Goal: Transaction & Acquisition: Purchase product/service

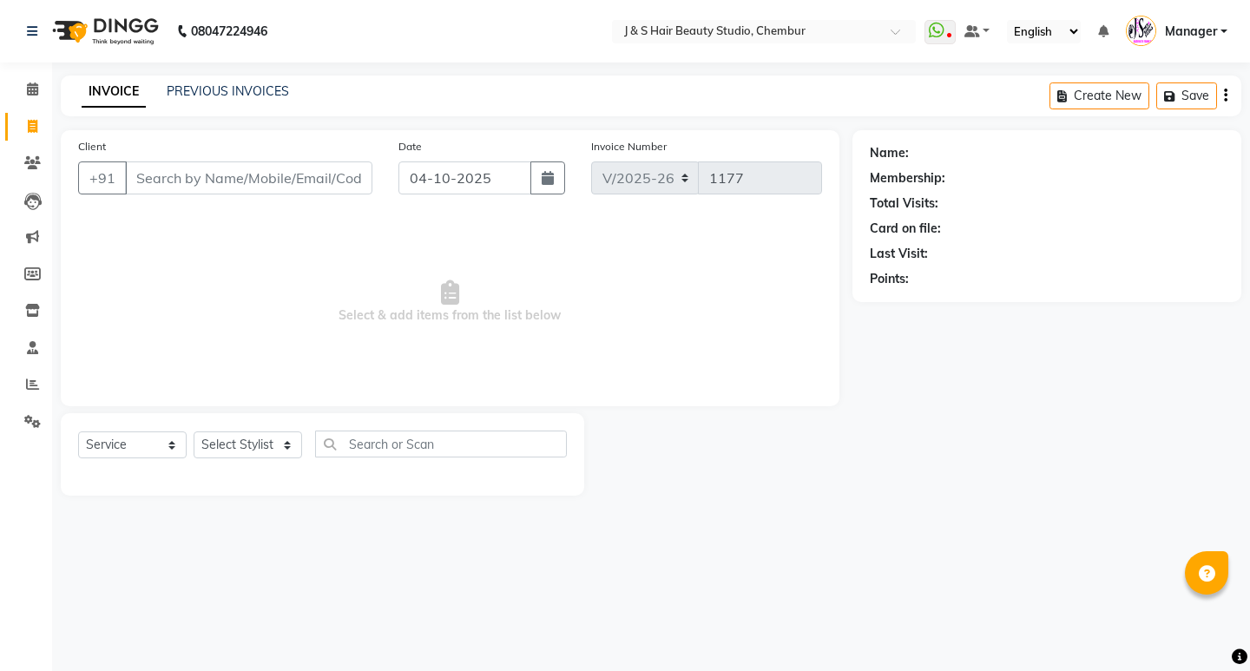
select select "143"
select select "service"
click at [224, 432] on select "Select Stylist Manager [PERSON_NAME] No Preference 1 poonam [PERSON_NAME] Sheet…" at bounding box center [248, 444] width 109 height 27
select select "4269"
click at [194, 431] on select "Select Stylist Manager [PERSON_NAME] No Preference 1 poonam [PERSON_NAME] Sheet…" at bounding box center [248, 444] width 109 height 27
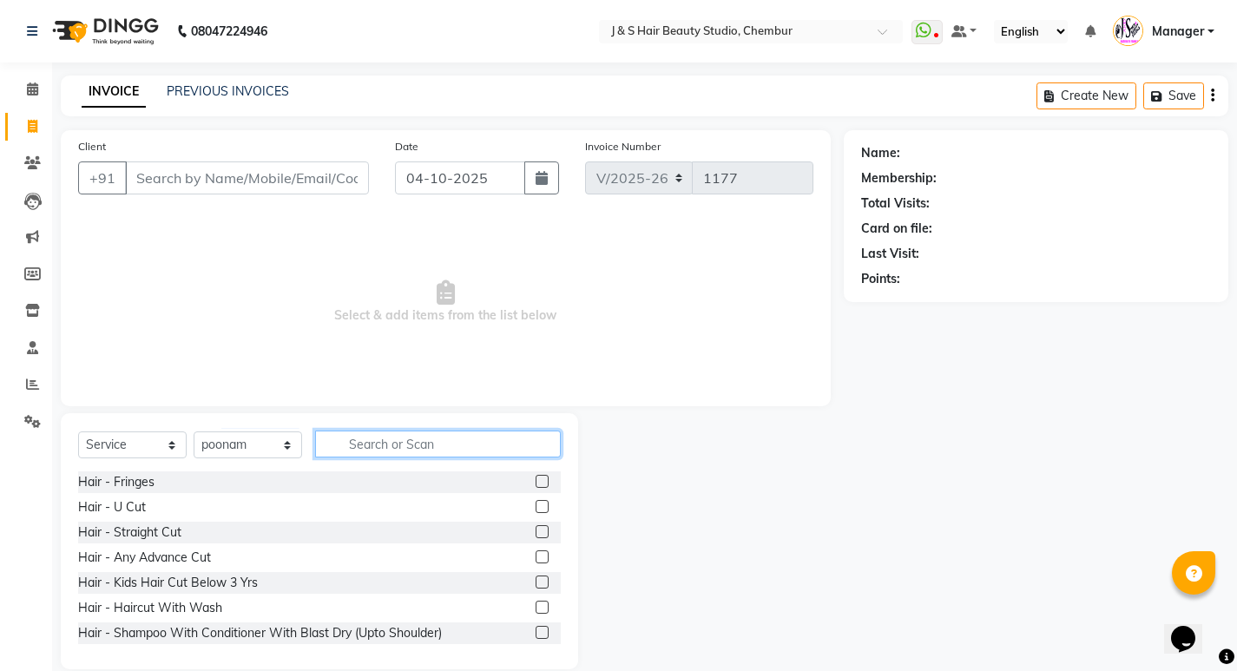
click at [397, 438] on input "text" at bounding box center [438, 444] width 246 height 27
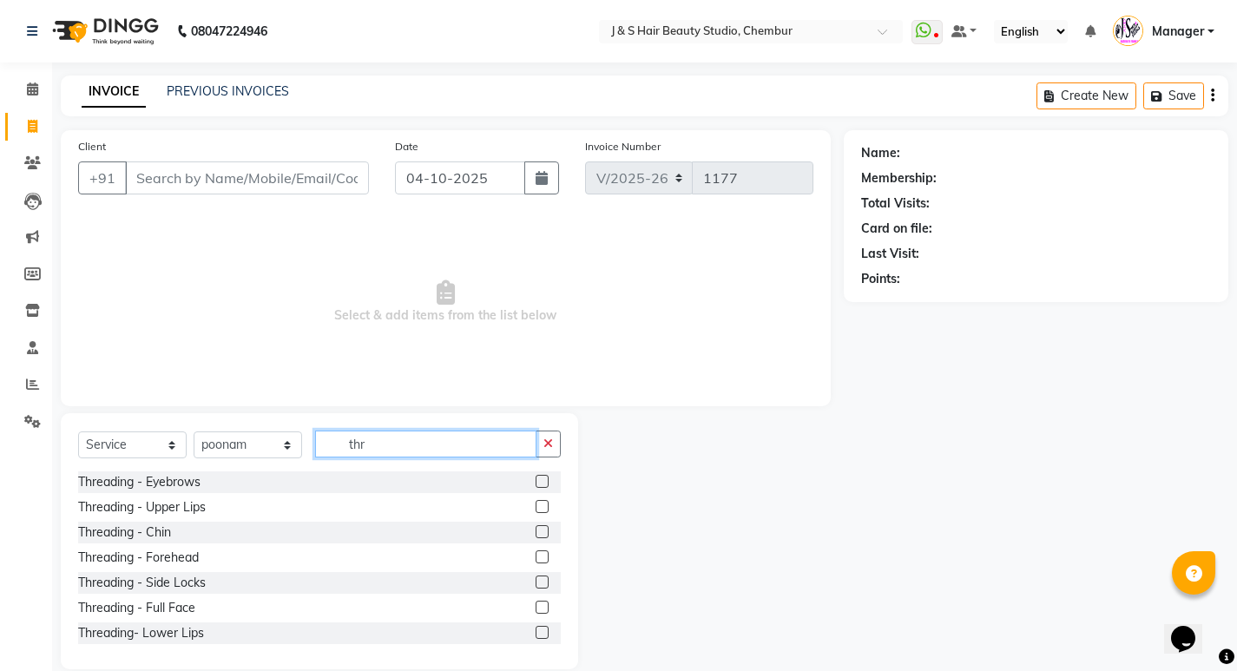
type input "thr"
click at [536, 478] on label at bounding box center [542, 481] width 13 height 13
click at [536, 478] on input "checkbox" at bounding box center [541, 482] width 11 height 11
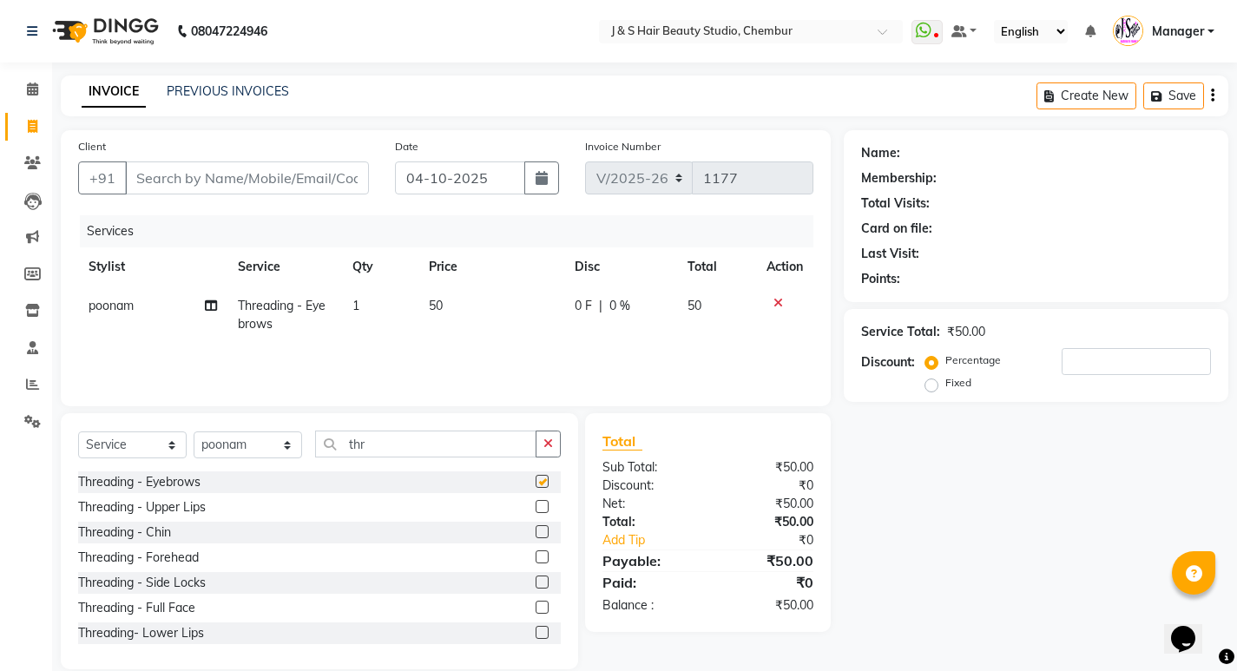
checkbox input "false"
click at [536, 504] on label at bounding box center [542, 506] width 13 height 13
click at [536, 504] on input "checkbox" at bounding box center [541, 507] width 11 height 11
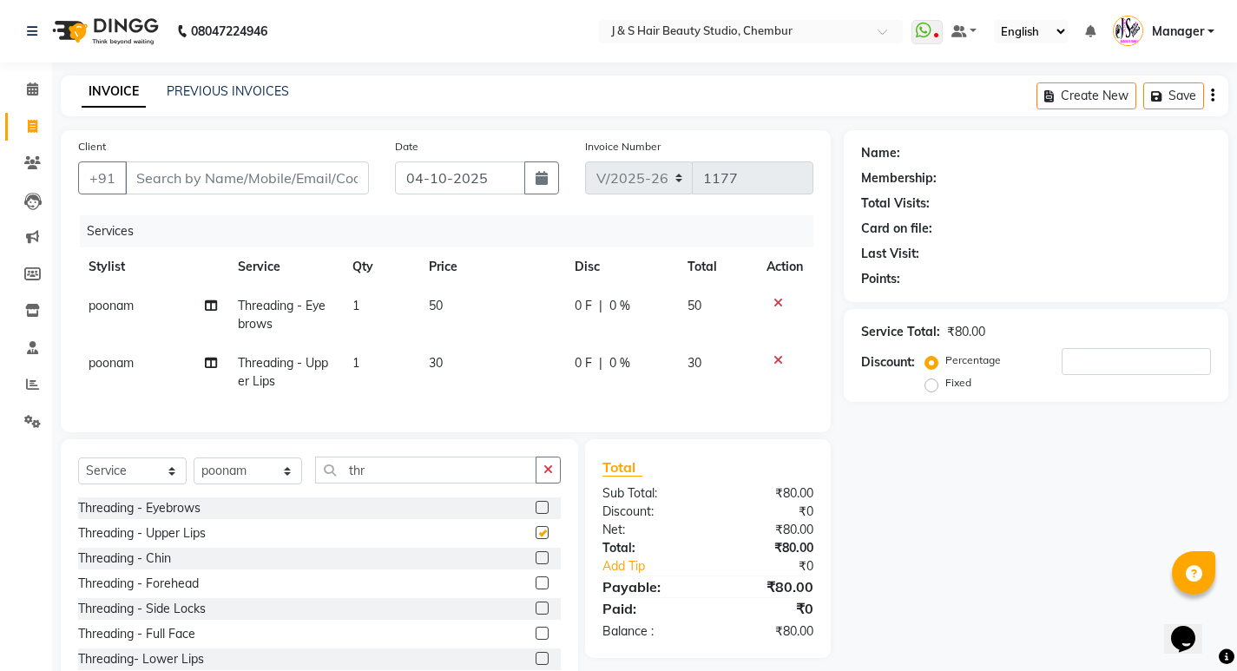
checkbox input "false"
click at [536, 564] on label at bounding box center [542, 557] width 13 height 13
click at [536, 564] on input "checkbox" at bounding box center [541, 558] width 11 height 11
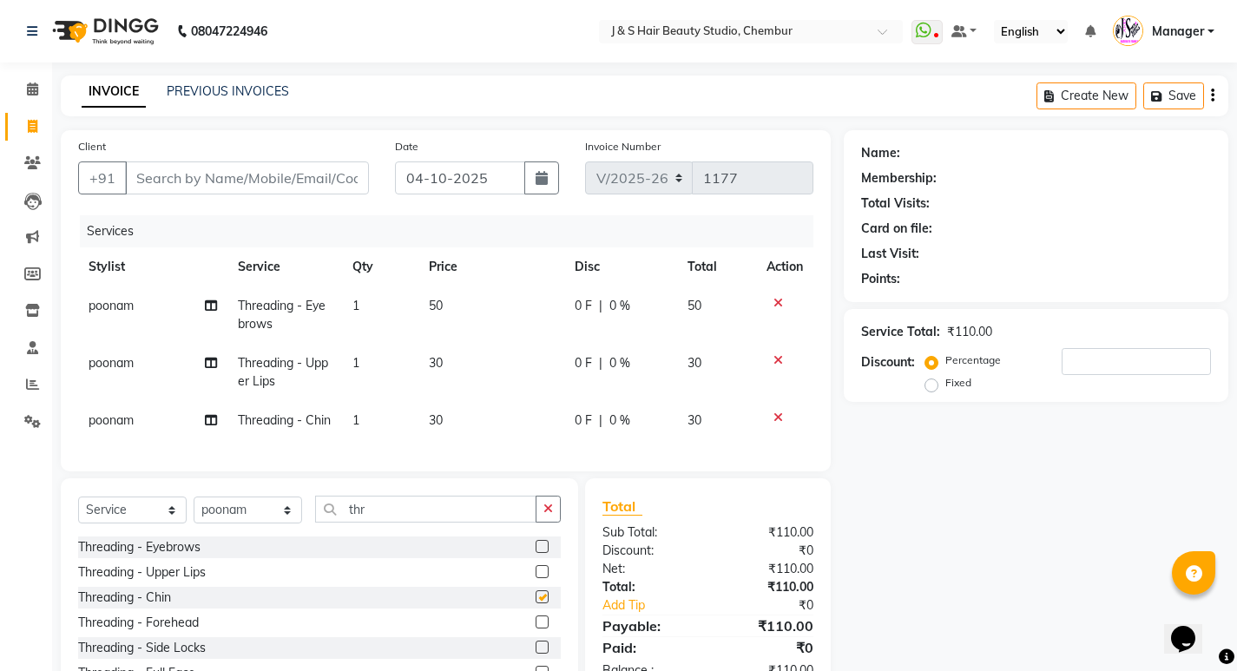
checkbox input "false"
click at [247, 176] on input "Client" at bounding box center [247, 177] width 244 height 33
type input "8"
type input "0"
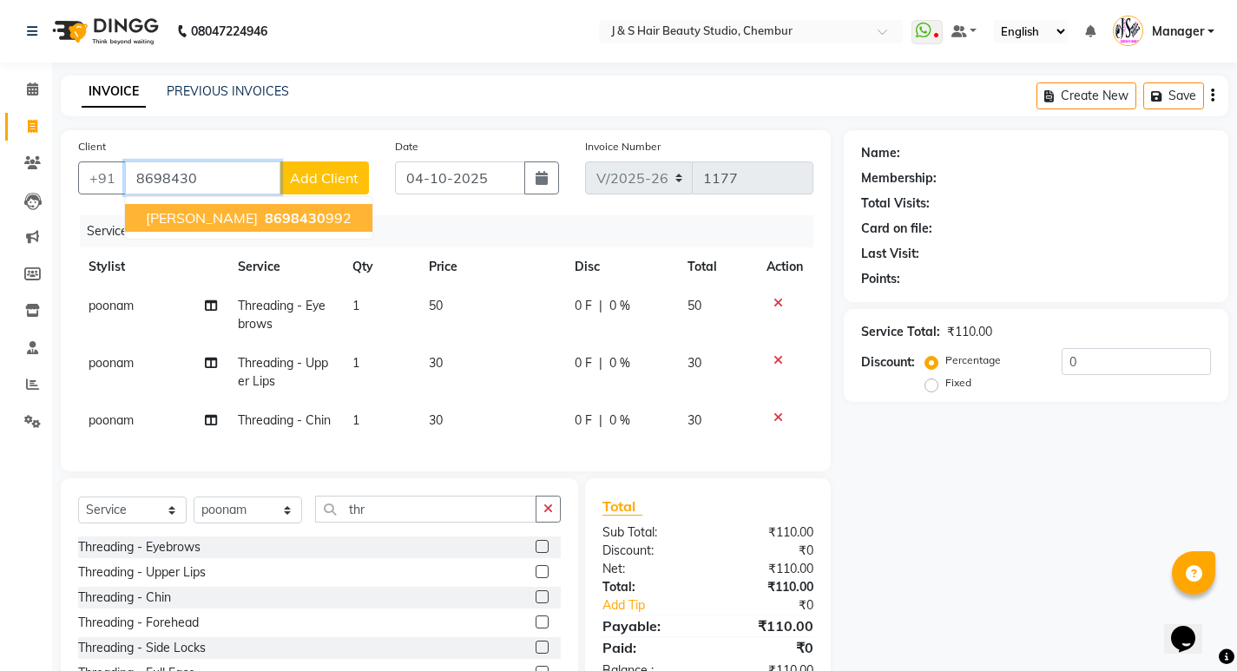
click at [267, 212] on ngb-highlight "8698430 992" at bounding box center [306, 217] width 90 height 17
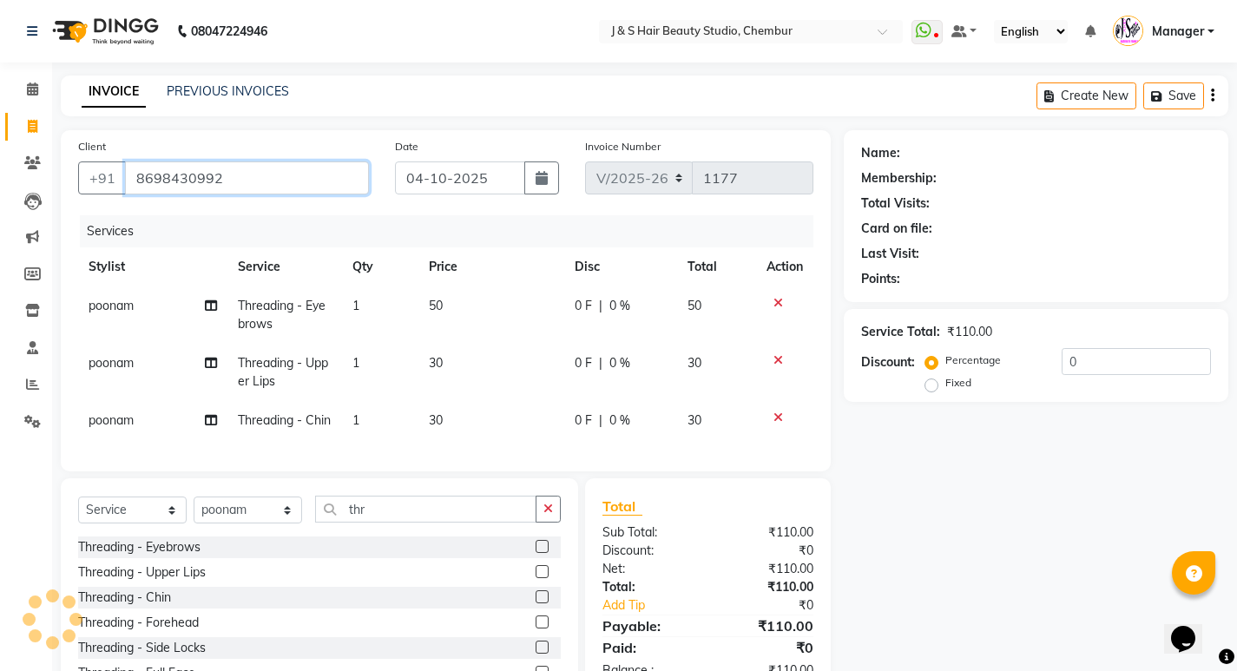
type input "8698430992"
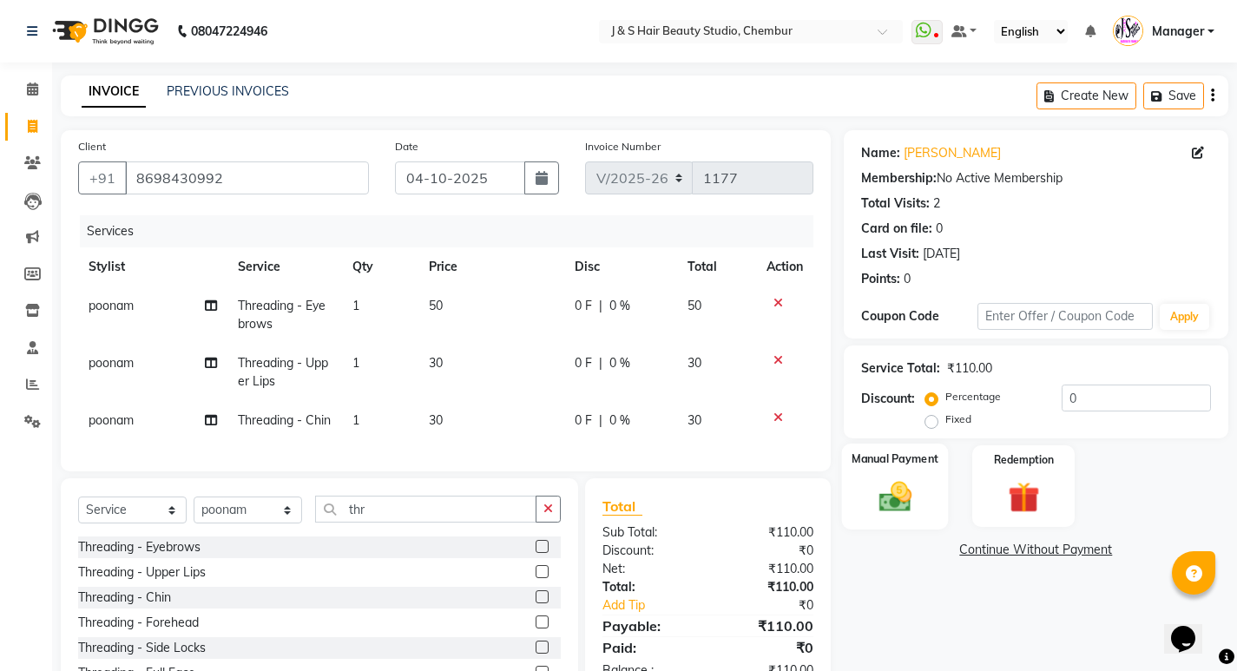
click at [924, 477] on div "Manual Payment" at bounding box center [894, 487] width 107 height 86
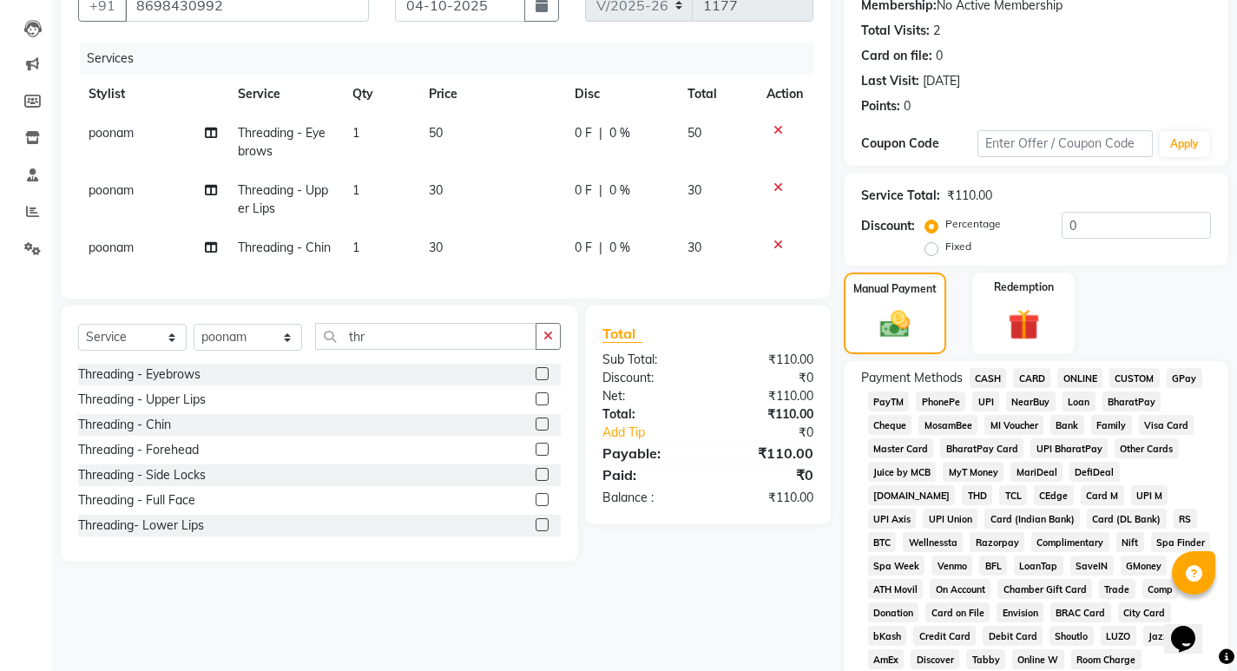
scroll to position [174, 0]
click at [1177, 379] on span "GPay" at bounding box center [1185, 377] width 36 height 20
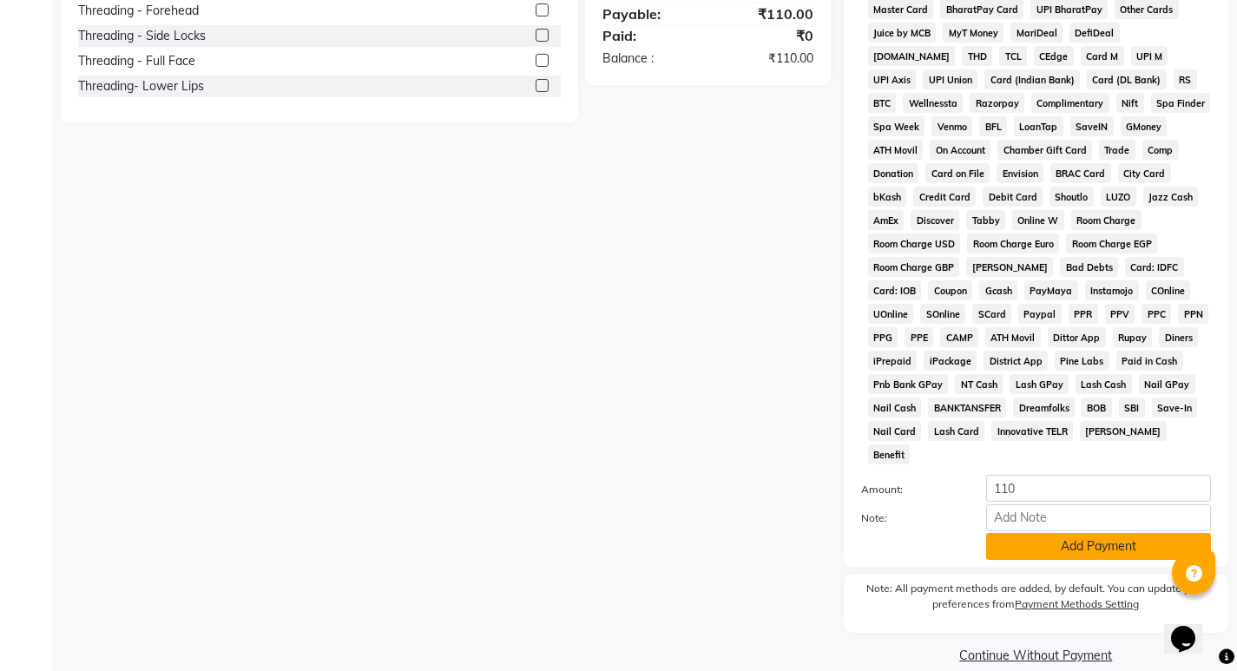
click at [1090, 533] on button "Add Payment" at bounding box center [1098, 546] width 225 height 27
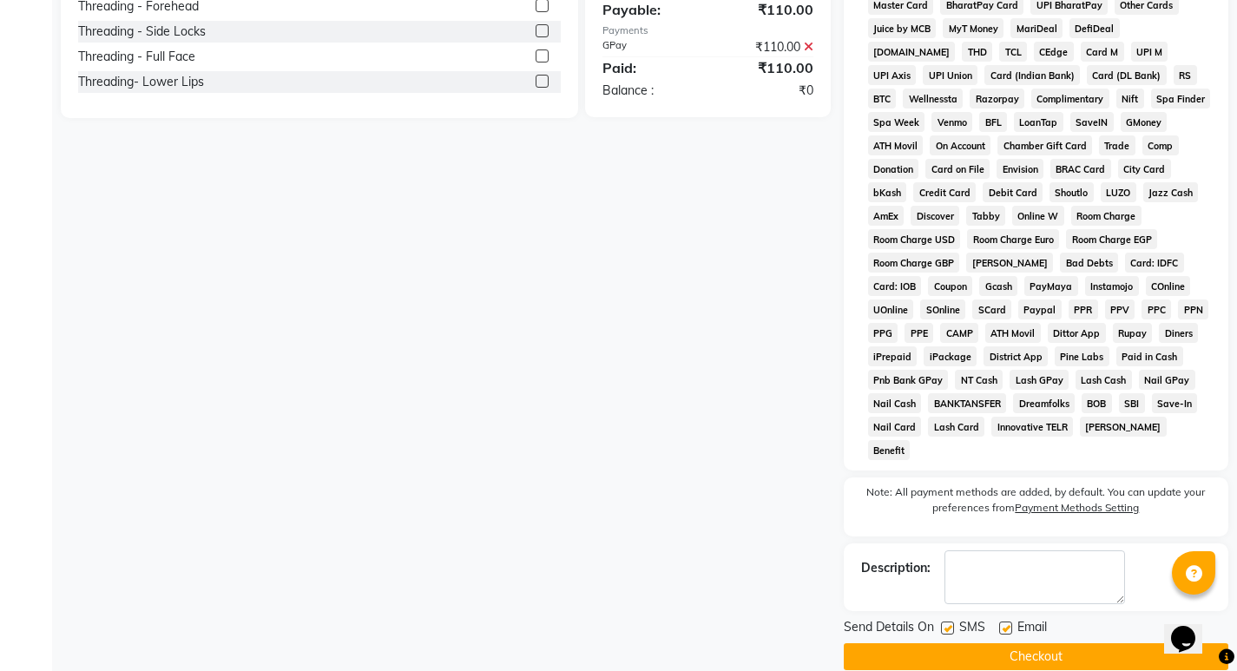
scroll to position [618, 0]
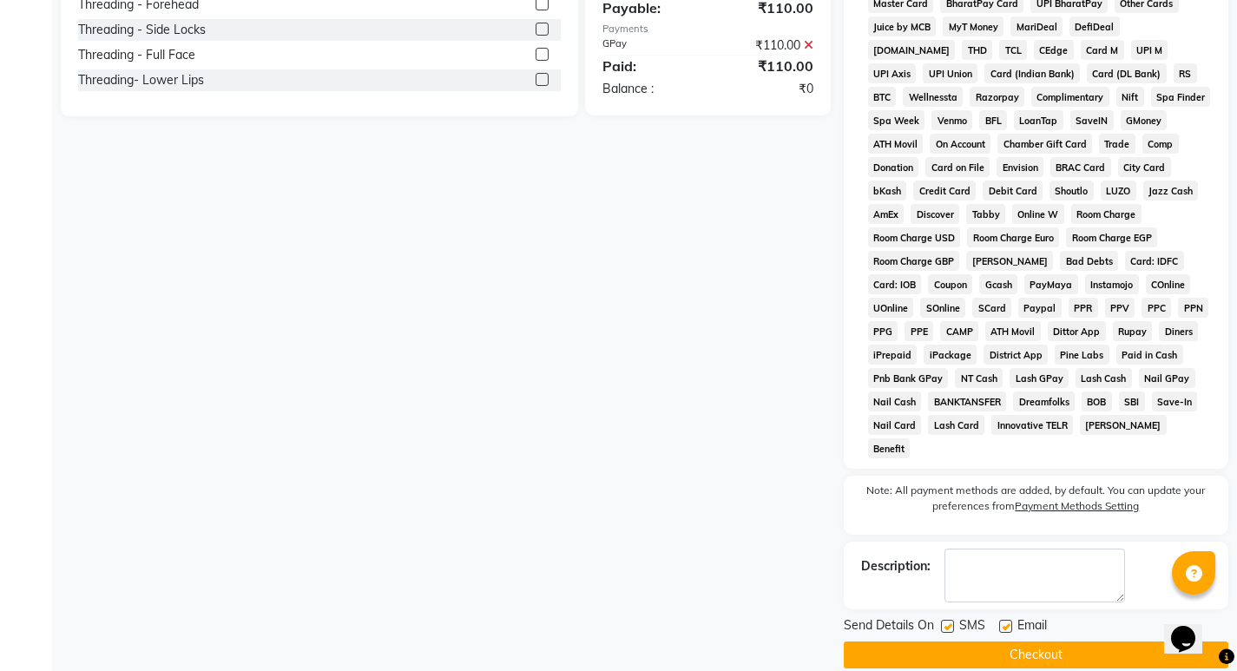
click at [1062, 641] on button "Checkout" at bounding box center [1036, 654] width 385 height 27
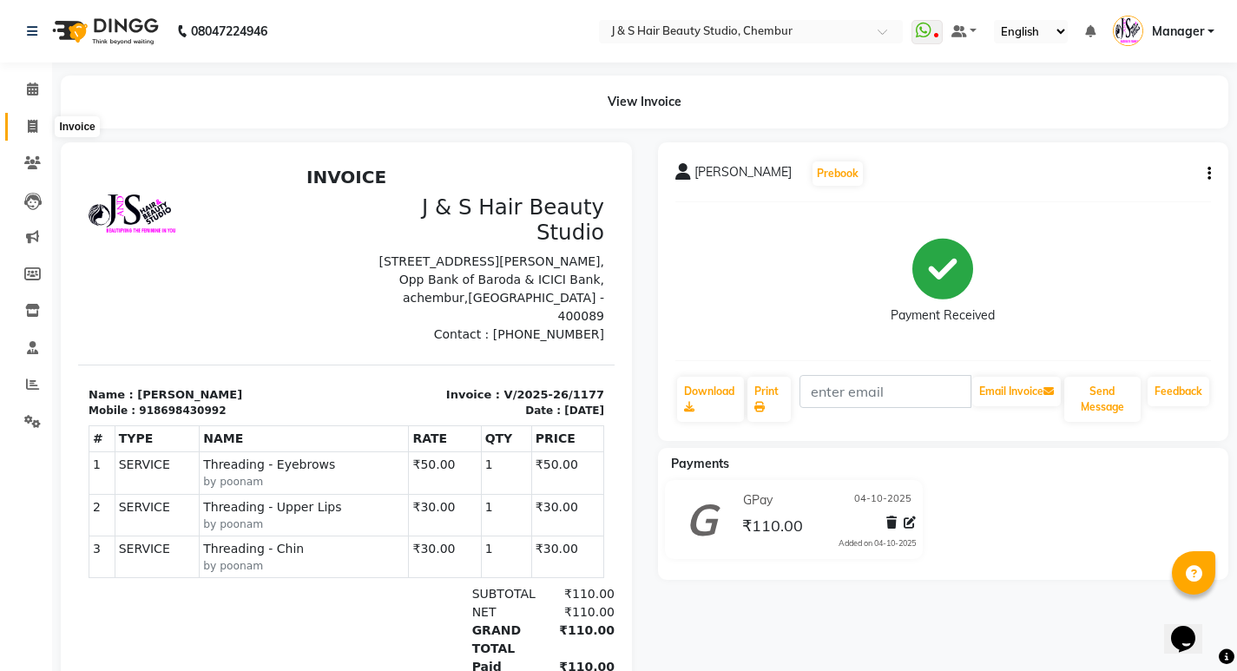
click at [29, 130] on icon at bounding box center [33, 126] width 10 height 13
select select "service"
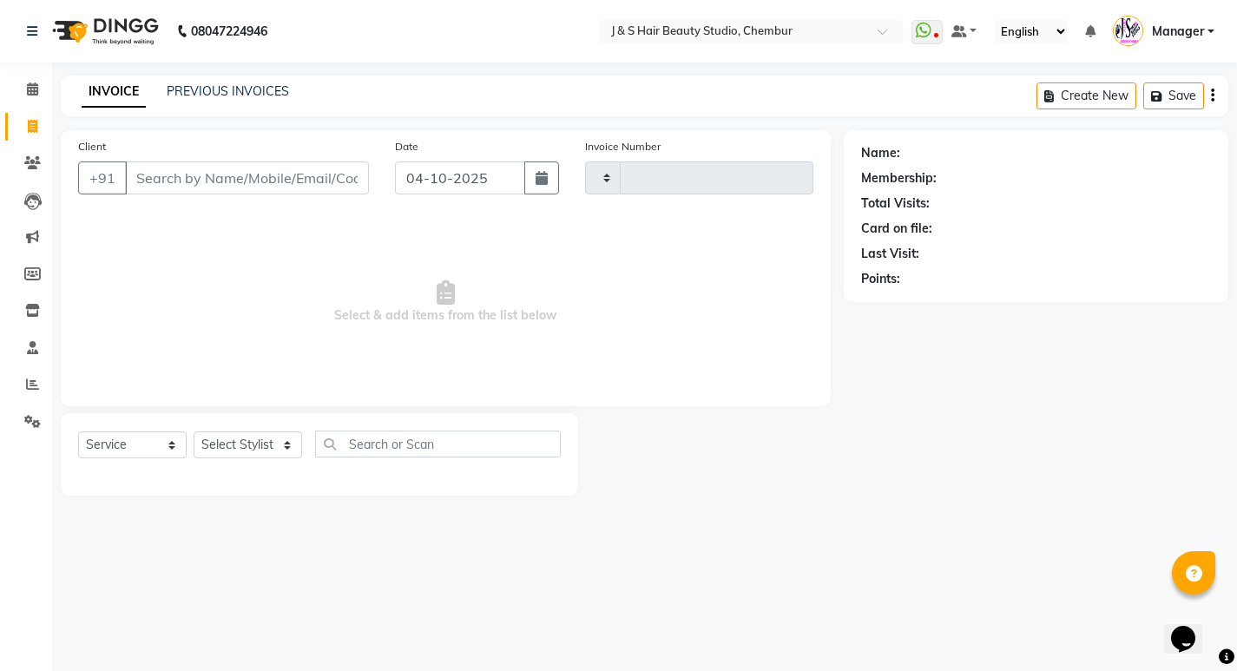
type input "1178"
select select "143"
